Goal: Transaction & Acquisition: Purchase product/service

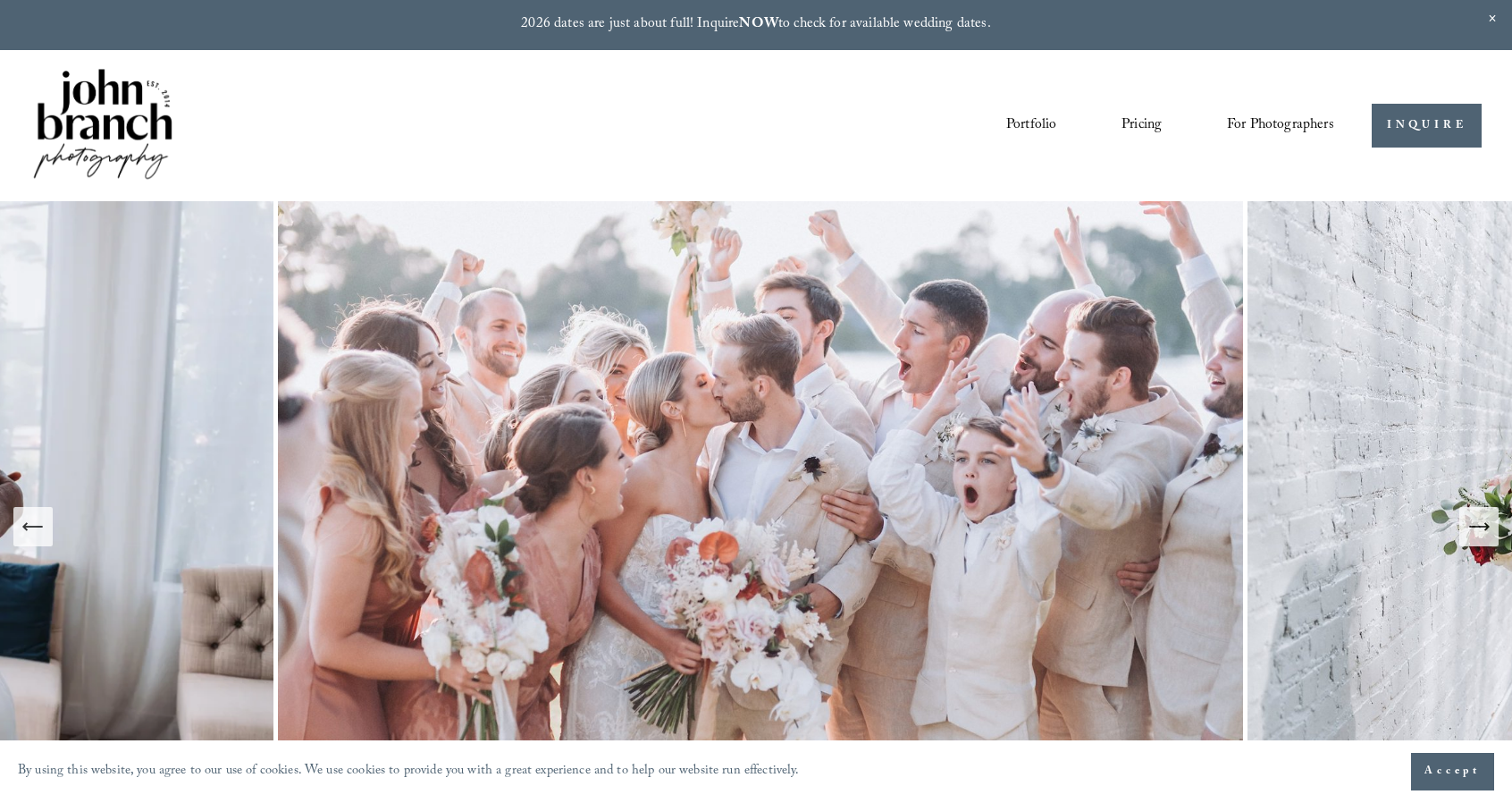
click at [1252, 130] on span "For Photographers" at bounding box center [1280, 126] width 107 height 28
click at [0, 0] on span "Presets" at bounding box center [0, 0] width 0 height 0
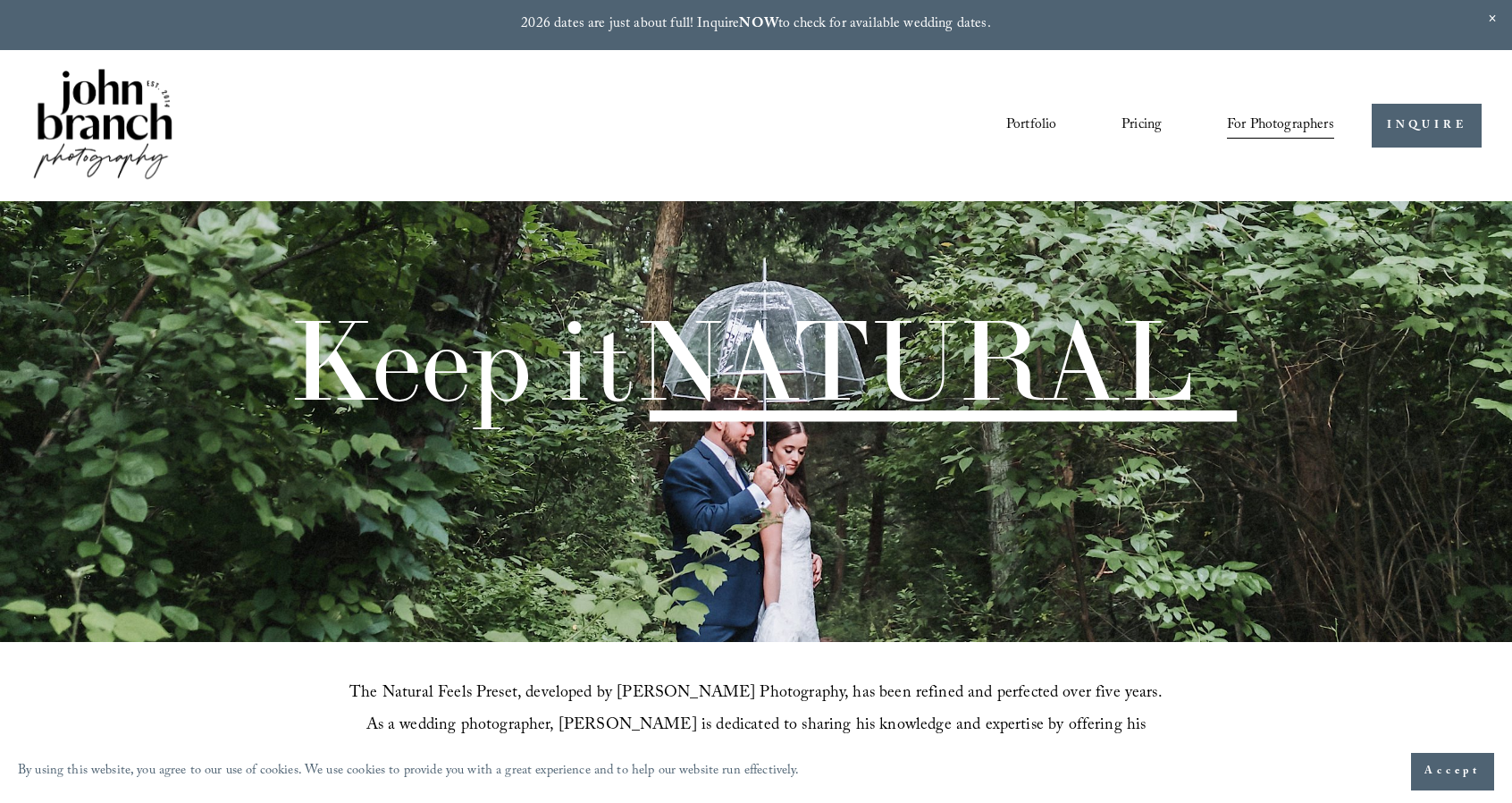
scroll to position [447, 0]
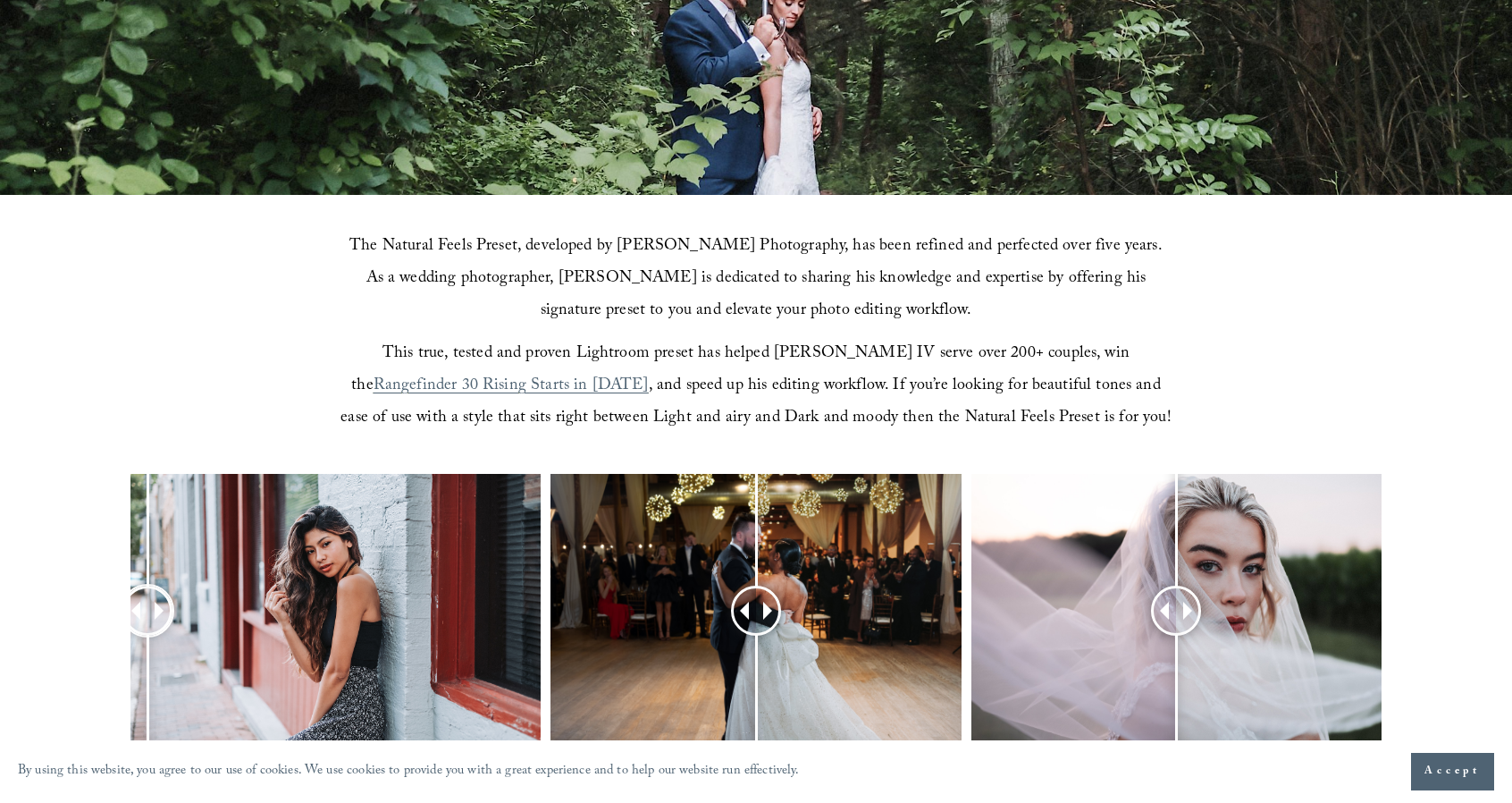
drag, startPoint x: 328, startPoint y: 605, endPoint x: 147, endPoint y: 583, distance: 182.3
click at [147, 585] on div at bounding box center [148, 610] width 50 height 50
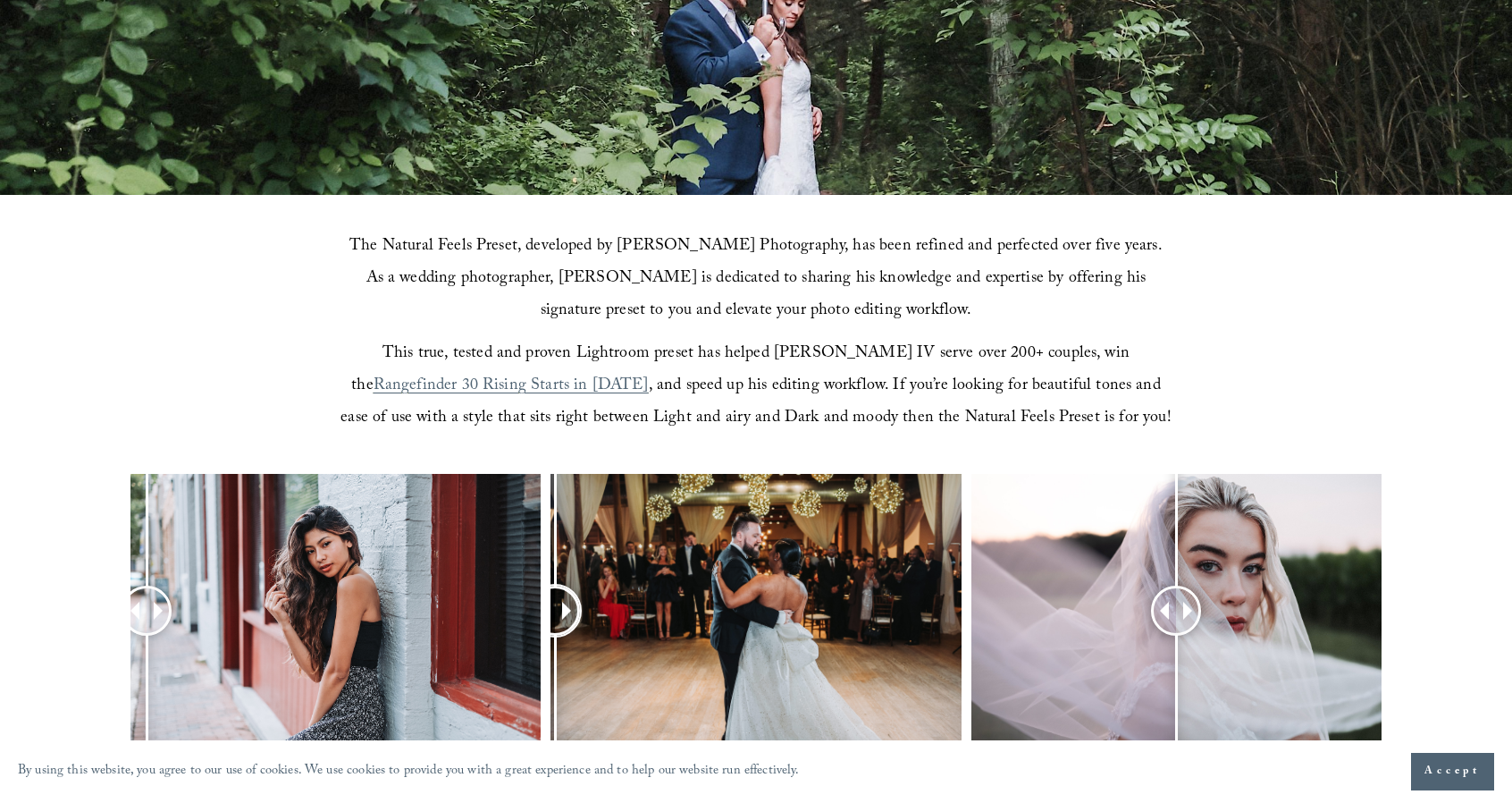
drag, startPoint x: 748, startPoint y: 609, endPoint x: 553, endPoint y: 592, distance: 195.7
click at [553, 592] on div at bounding box center [554, 610] width 50 height 50
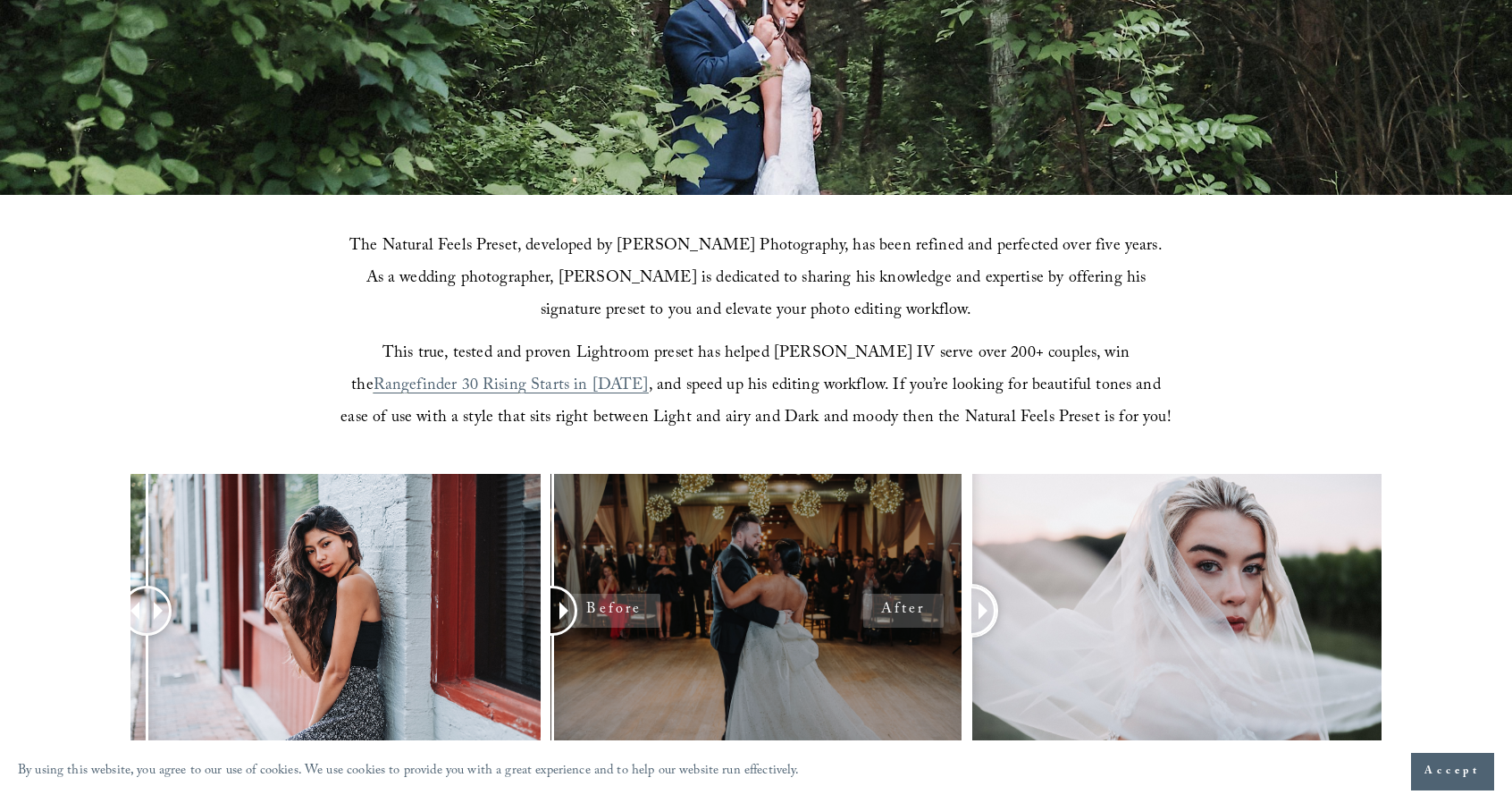
drag, startPoint x: 1174, startPoint y: 604, endPoint x: 940, endPoint y: 564, distance: 237.4
click at [950, 594] on div at bounding box center [756, 634] width 1512 height 321
click at [1435, 773] on span "Accept" at bounding box center [1453, 771] width 56 height 18
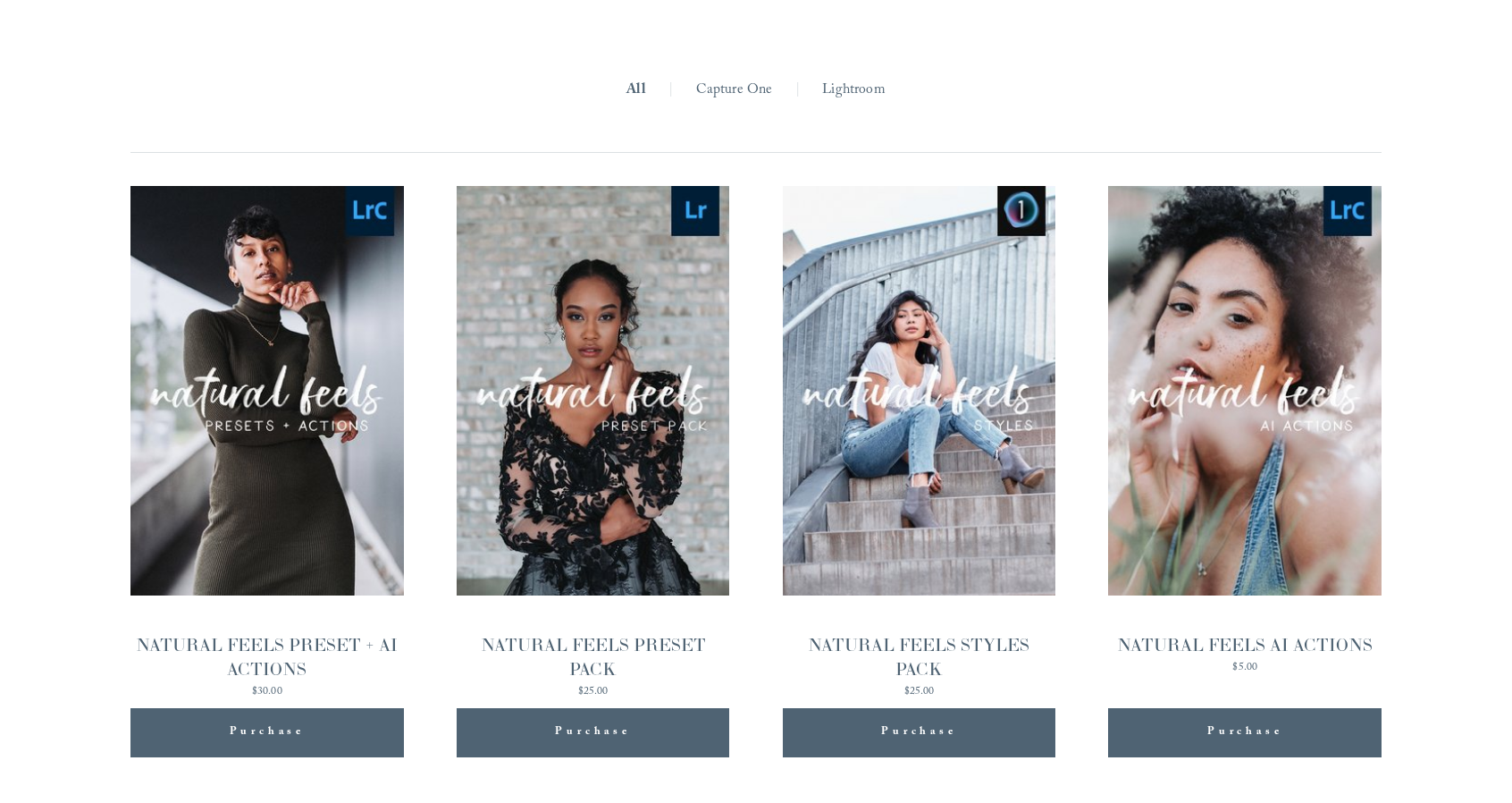
scroll to position [1787, 0]
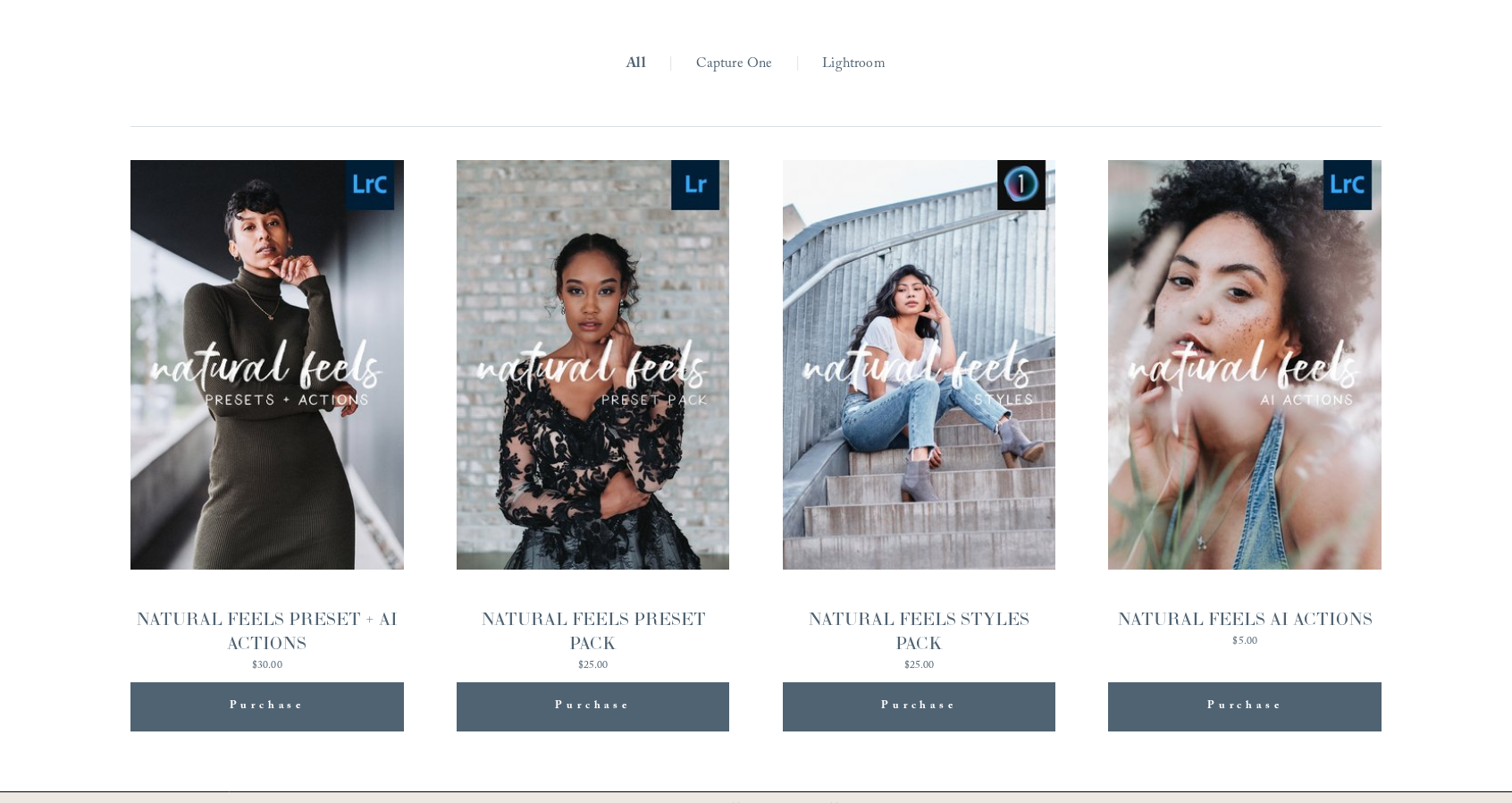
click at [275, 618] on div "NATURAL FEELS PRESET + AI ACTIONS" at bounding box center [267, 631] width 273 height 49
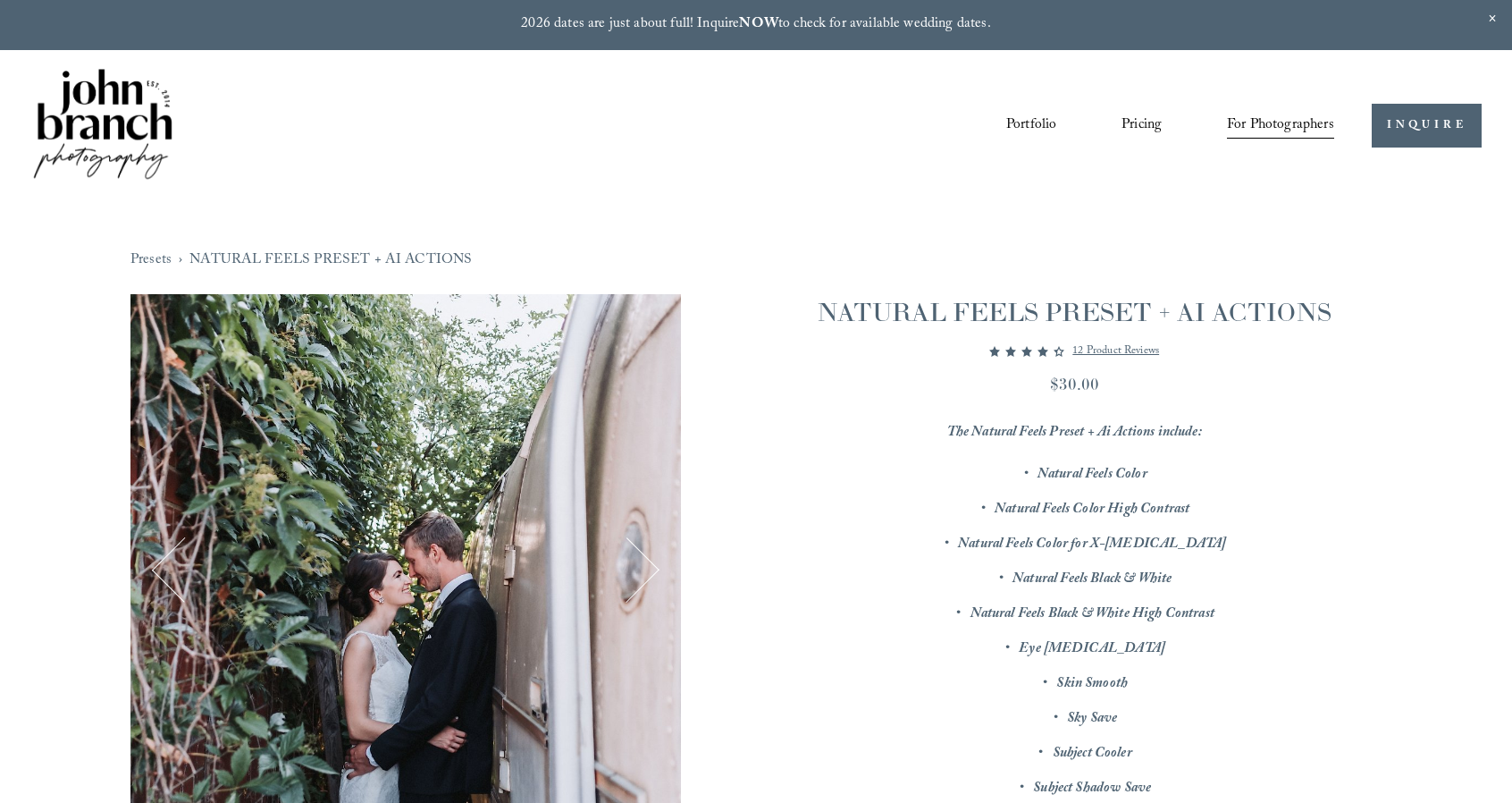
click at [0, 0] on span "Education" at bounding box center [0, 0] width 0 height 0
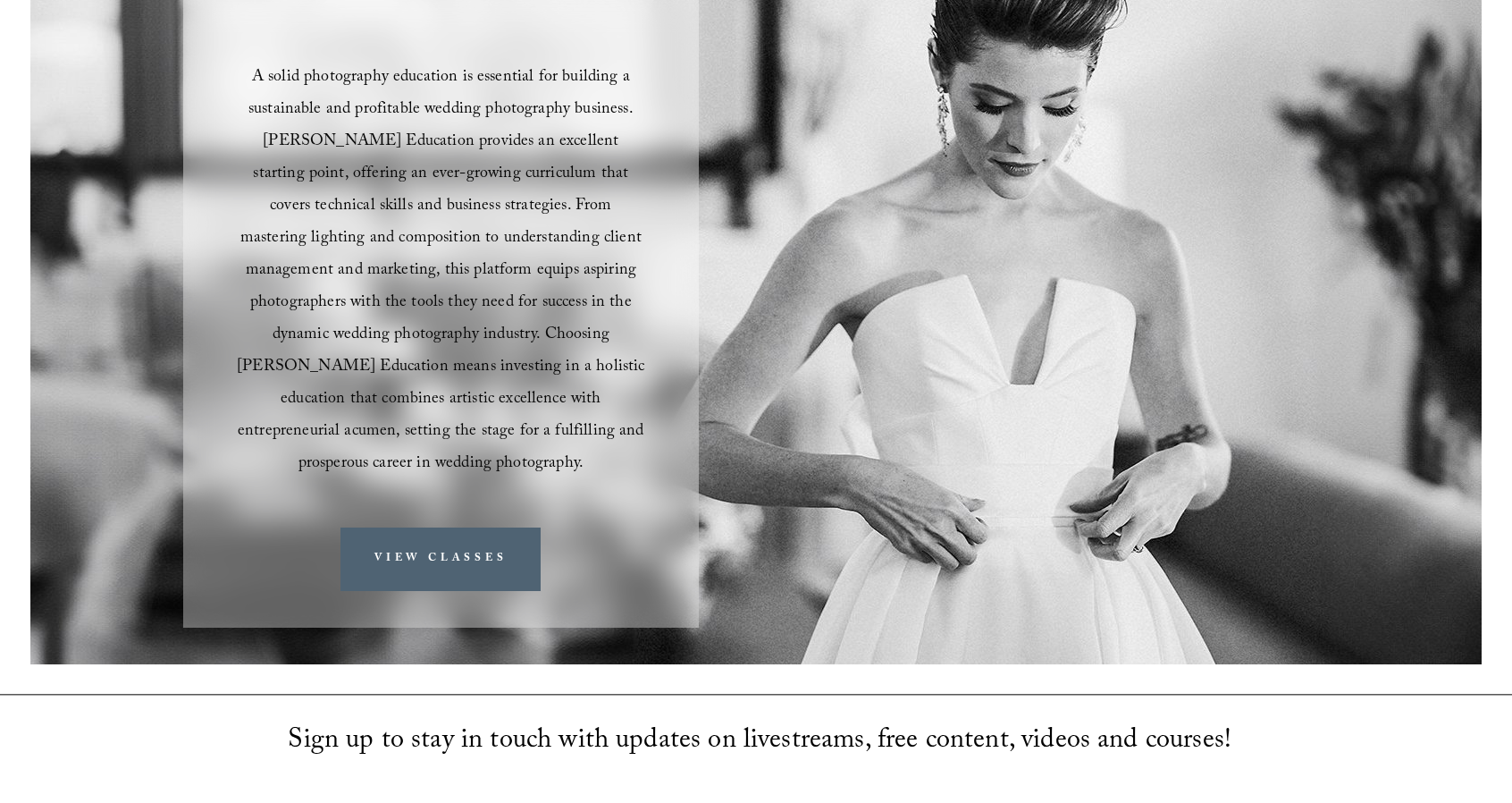
scroll to position [268, 0]
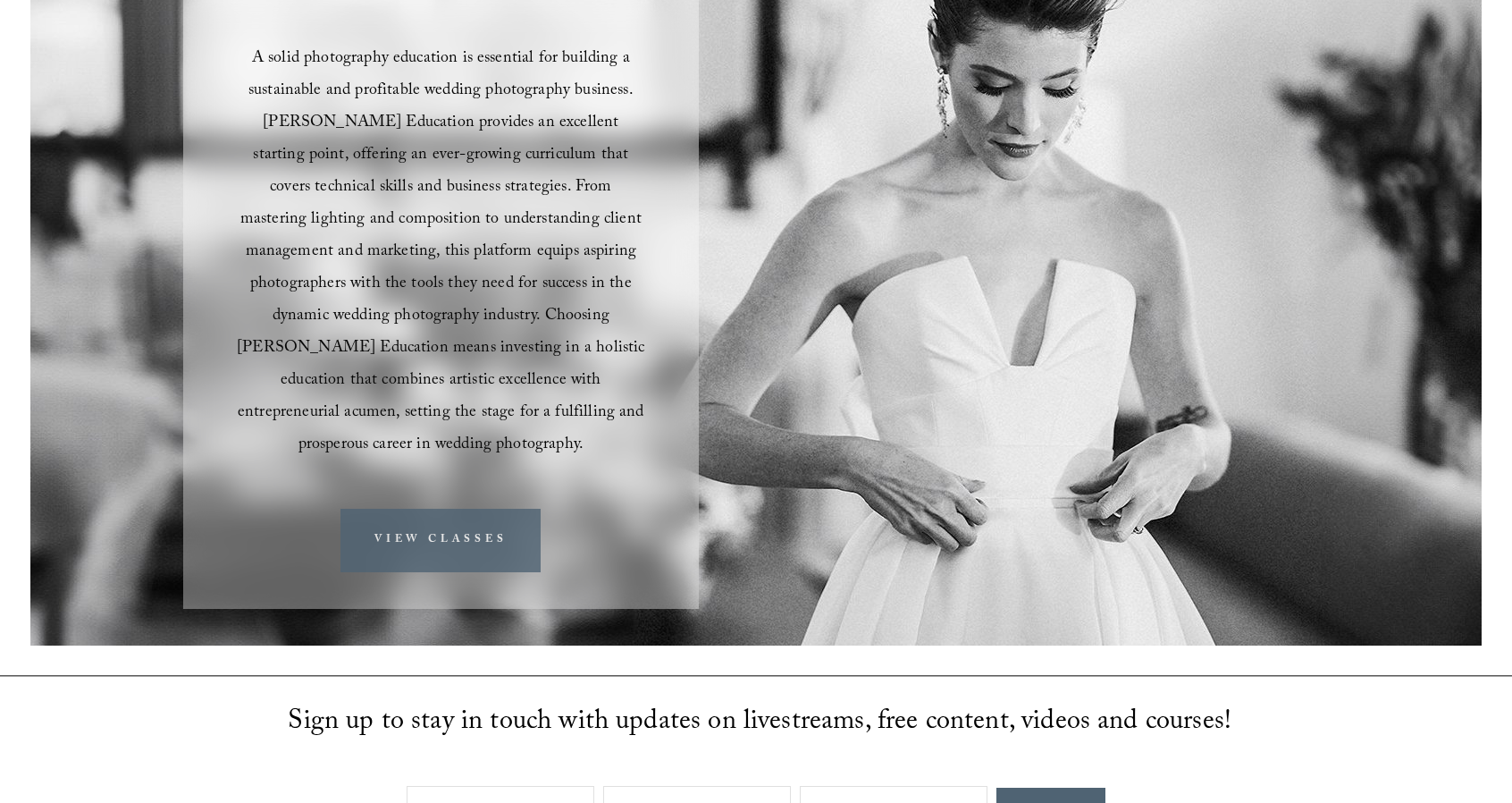
click at [411, 511] on link "VIEW CLASSES" at bounding box center [441, 541] width 200 height 63
